Goal: Task Accomplishment & Management: Complete application form

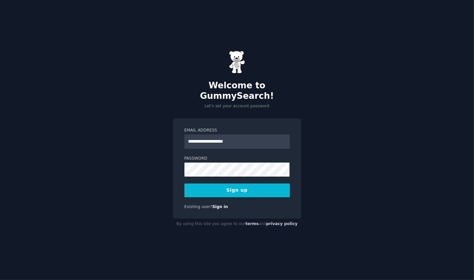
click at [210, 135] on input "**********" at bounding box center [236, 142] width 105 height 14
type input "**********"
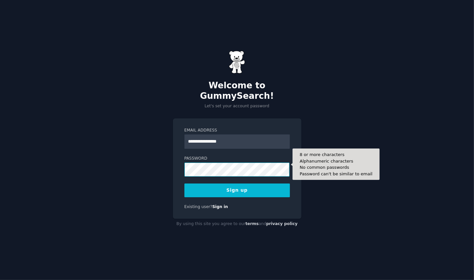
click at [184, 184] on button "Sign up" at bounding box center [236, 191] width 105 height 14
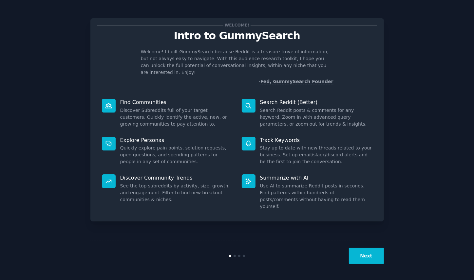
click at [368, 258] on button "Next" at bounding box center [366, 256] width 35 height 16
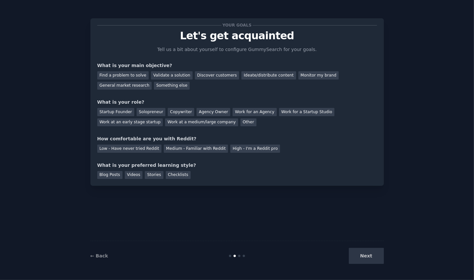
click at [216, 76] on div "Discover customers" at bounding box center [217, 75] width 44 height 8
click at [124, 113] on div "Startup Founder" at bounding box center [115, 112] width 37 height 8
click at [164, 149] on div "Medium - Familiar with Reddit" at bounding box center [196, 149] width 64 height 8
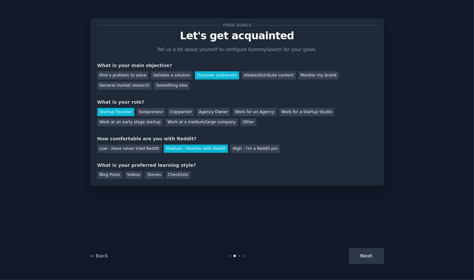
click at [118, 175] on div "Blog Posts" at bounding box center [109, 175] width 25 height 8
click at [365, 256] on button "Next" at bounding box center [366, 256] width 35 height 16
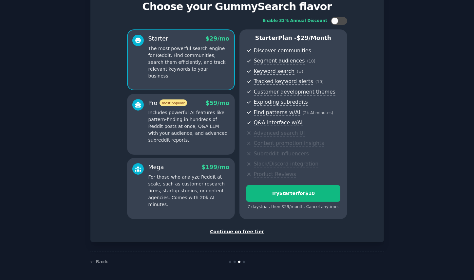
scroll to position [29, 0]
click at [237, 232] on div "Continue on free tier" at bounding box center [237, 231] width 280 height 7
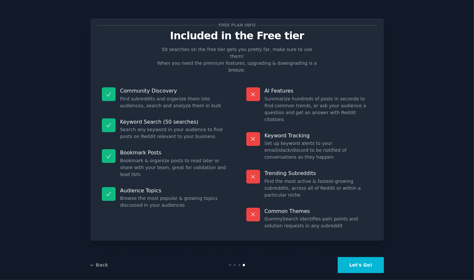
click at [369, 259] on button "Let's Go!" at bounding box center [361, 266] width 46 height 16
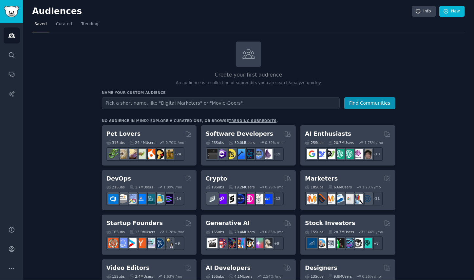
click at [184, 100] on input "text" at bounding box center [221, 103] width 238 height 12
type input "N"
click at [355, 105] on button "Find Communities" at bounding box center [369, 103] width 51 height 12
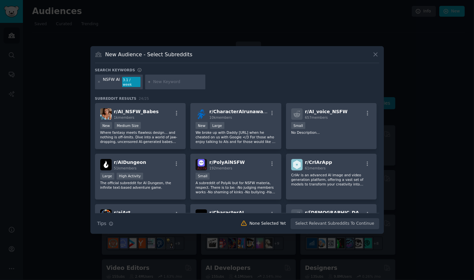
click at [175, 124] on div "New Medium Size" at bounding box center [140, 126] width 81 height 8
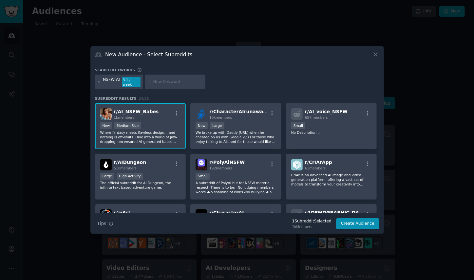
click at [166, 124] on div "New Medium Size" at bounding box center [140, 126] width 81 height 8
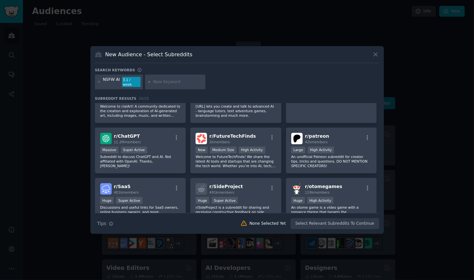
scroll to position [204, 0]
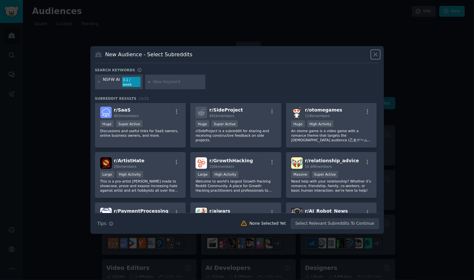
click at [378, 56] on icon at bounding box center [375, 54] width 7 height 7
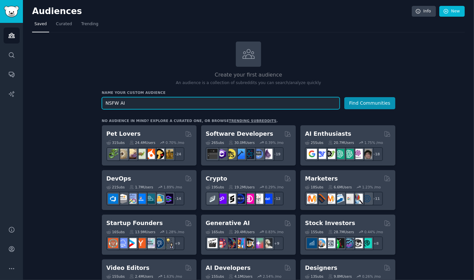
click at [233, 105] on input "NSFW AI" at bounding box center [221, 103] width 238 height 12
click at [344, 97] on button "Find Communities" at bounding box center [369, 103] width 51 height 12
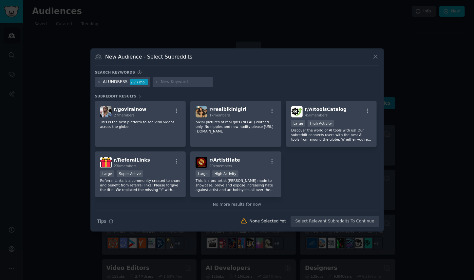
click at [376, 57] on icon at bounding box center [375, 56] width 7 height 7
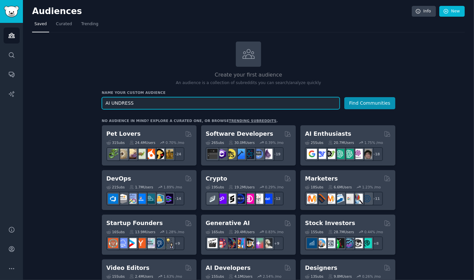
click at [189, 102] on input "AI UNDRESS" at bounding box center [221, 103] width 238 height 12
type input "Ai undress"
click at [344, 97] on button "Find Communities" at bounding box center [369, 103] width 51 height 12
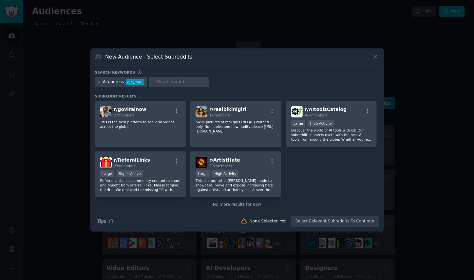
click at [162, 61] on div "New Audience - Select Subreddits" at bounding box center [237, 59] width 284 height 12
